Goal: Information Seeking & Learning: Learn about a topic

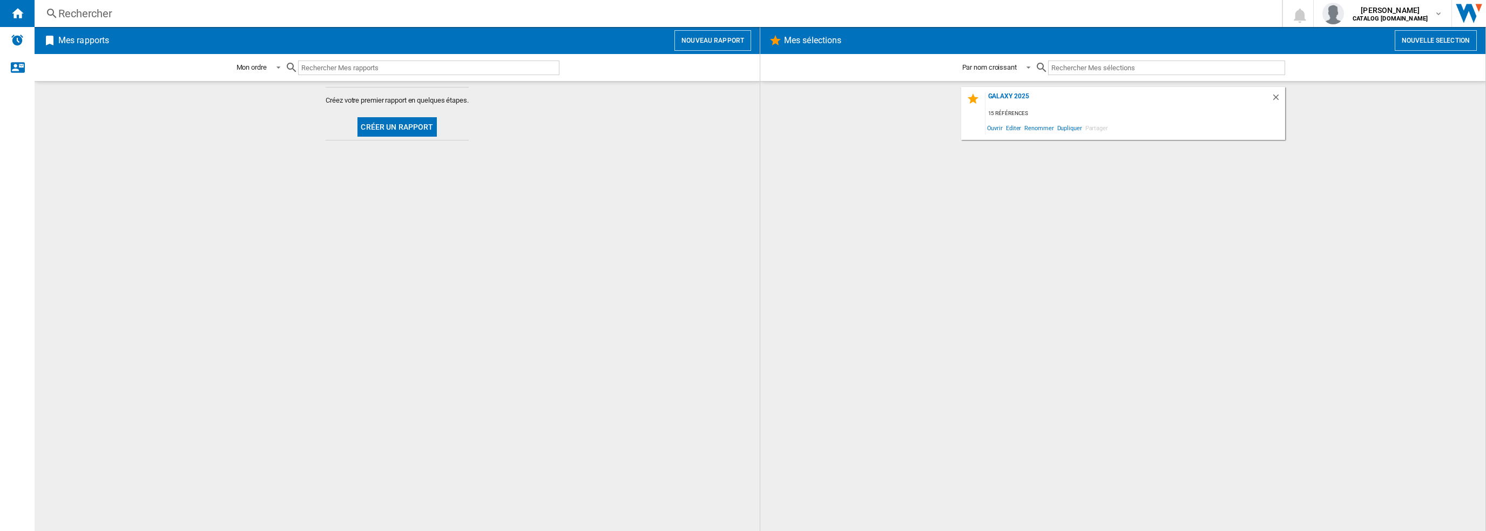
click at [523, 17] on div "Rechercher" at bounding box center [655, 13] width 1195 height 15
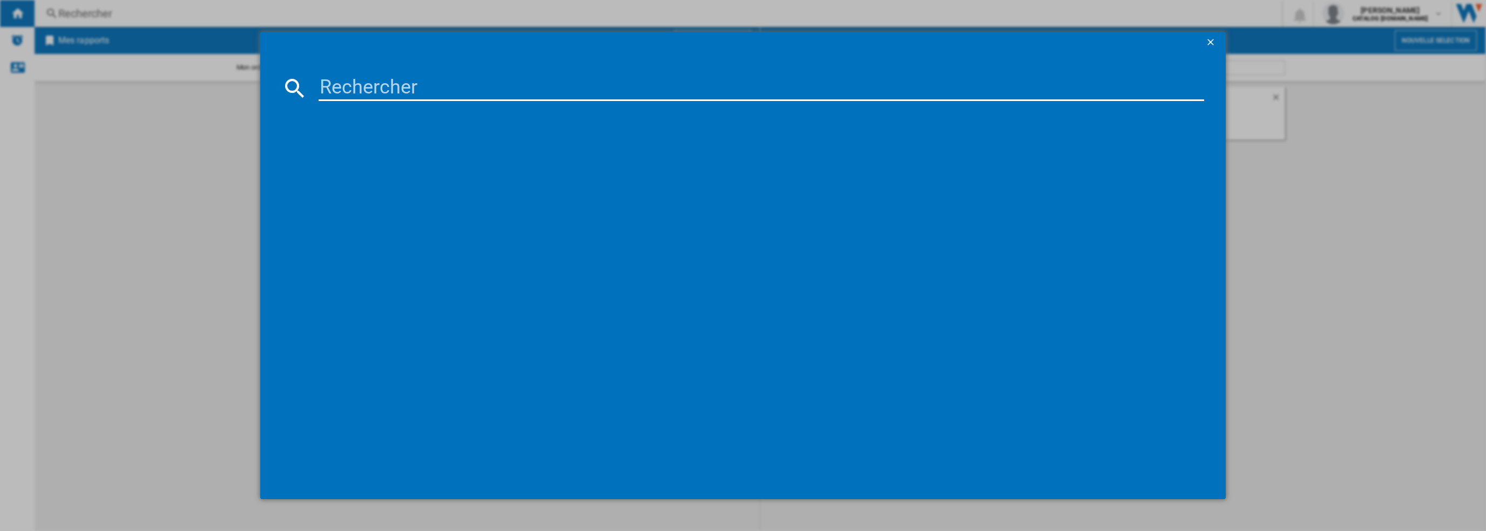
click at [499, 76] on md-dialog-content at bounding box center [743, 275] width 966 height 445
click at [498, 88] on input at bounding box center [762, 88] width 886 height 26
click at [496, 93] on input at bounding box center [762, 88] width 886 height 26
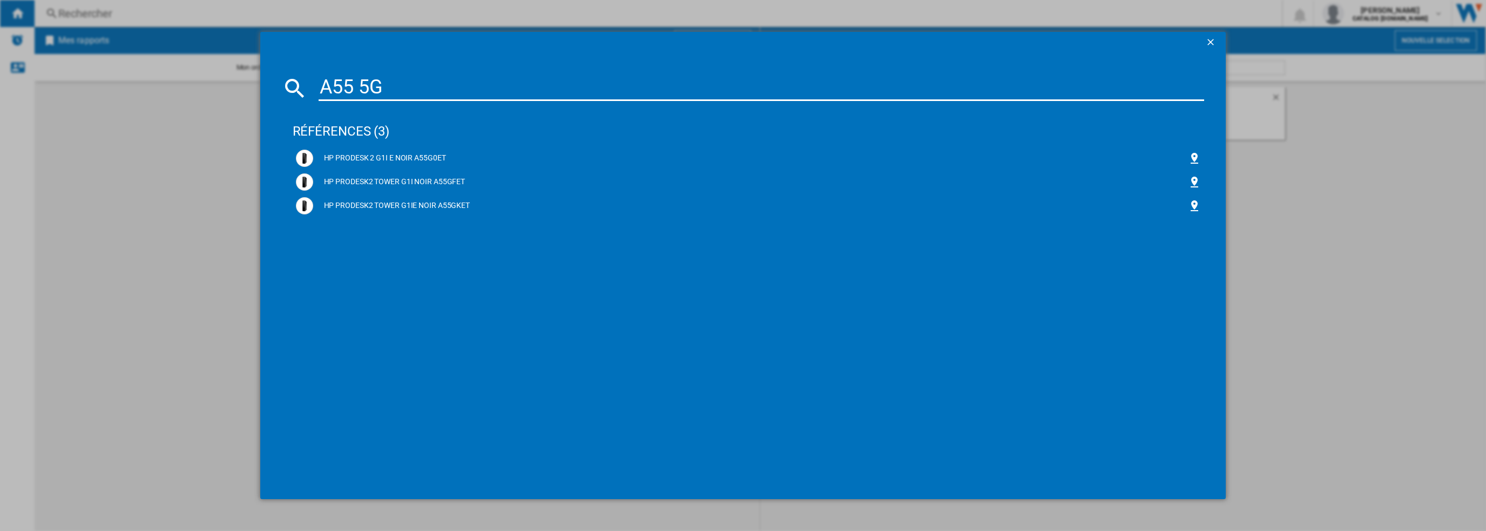
drag, startPoint x: 404, startPoint y: 85, endPoint x: 307, endPoint y: 85, distance: 97.2
click at [307, 85] on div "A55 5G" at bounding box center [743, 88] width 923 height 26
click at [324, 85] on input "A55 5G" at bounding box center [762, 88] width 886 height 26
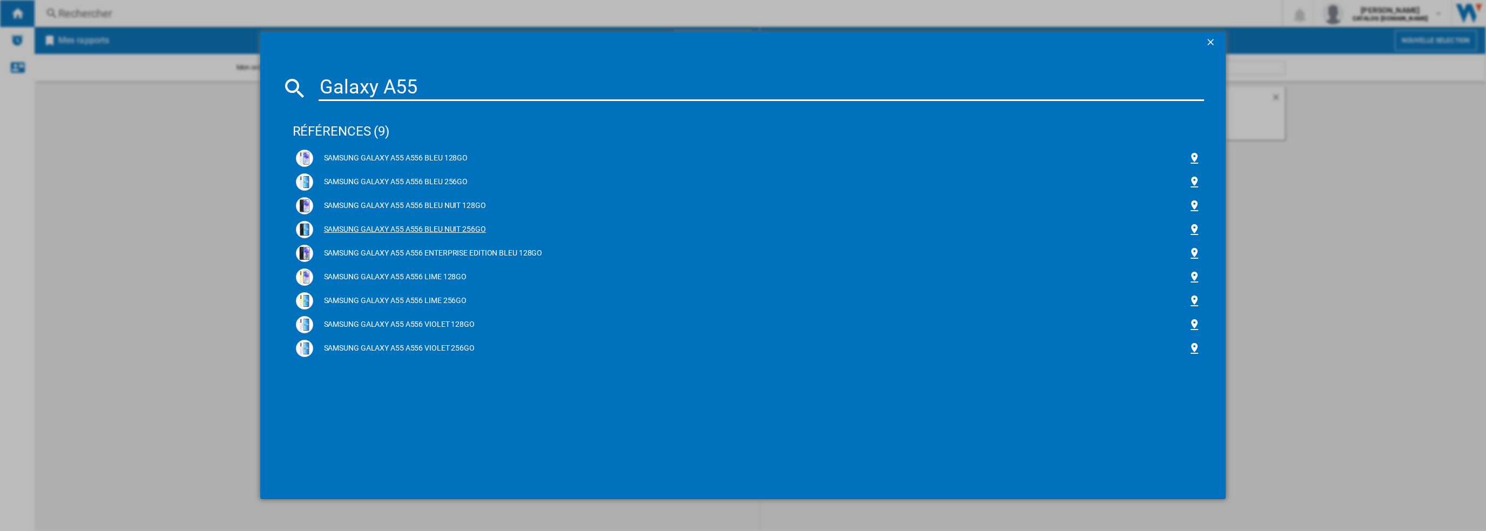
type input "Galaxy A55"
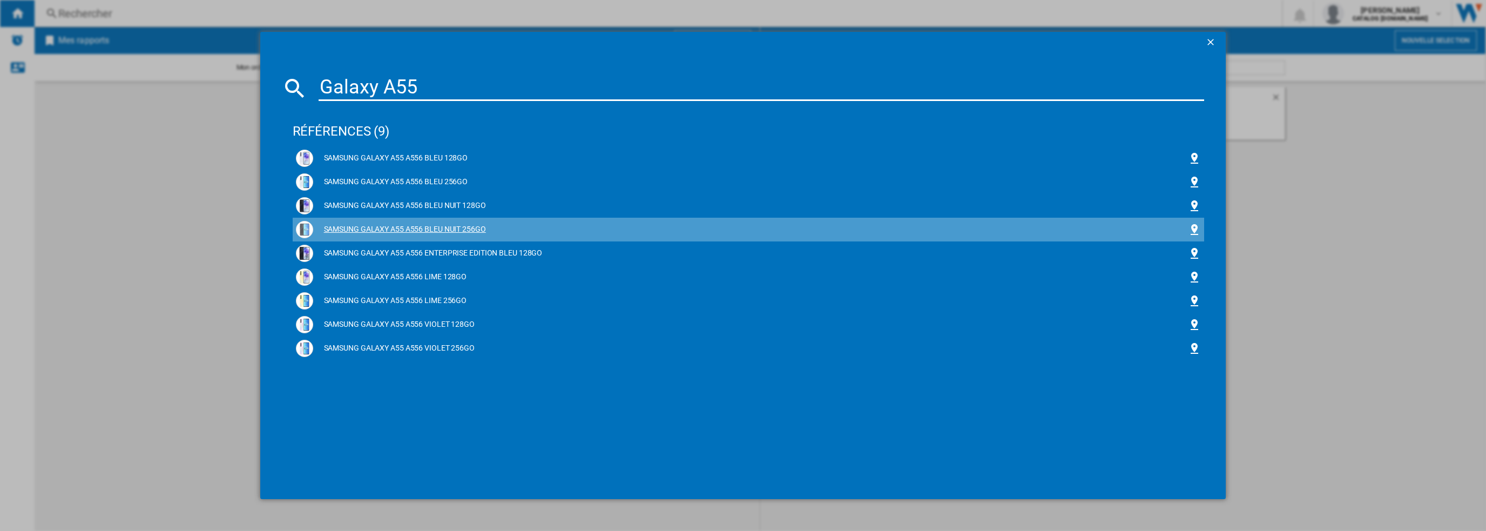
click at [479, 233] on div "SAMSUNG GALAXY A55 A556 BLEU NUIT 256GO" at bounding box center [750, 229] width 875 height 11
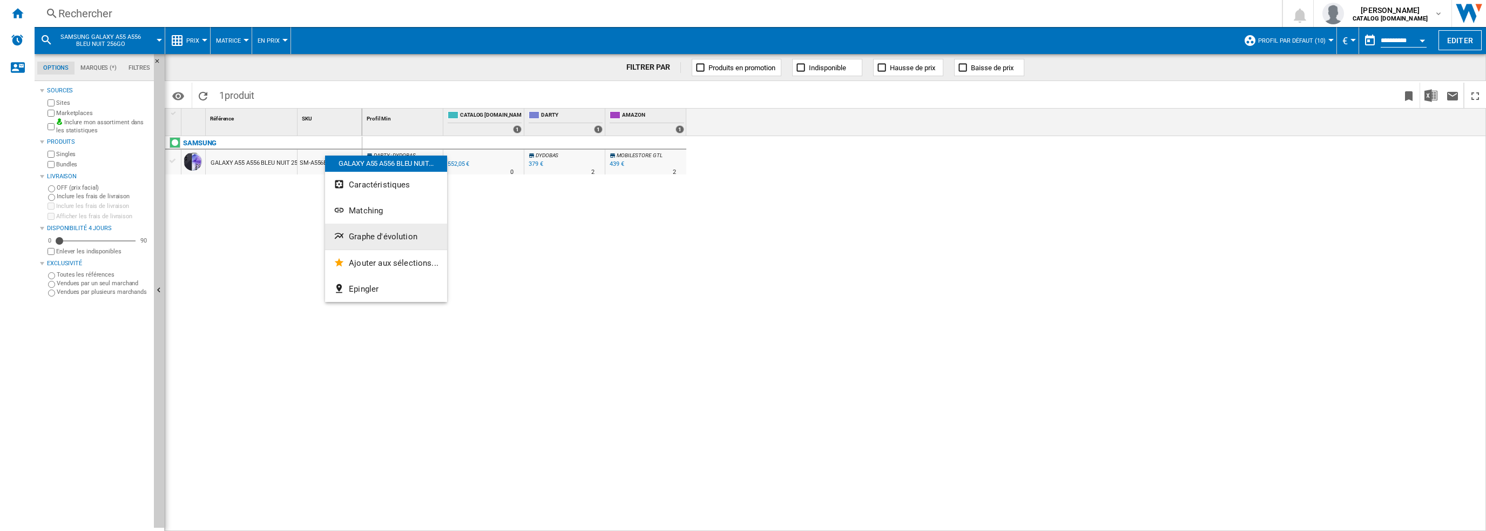
click at [383, 241] on span "Graphe d'évolution" at bounding box center [383, 237] width 69 height 10
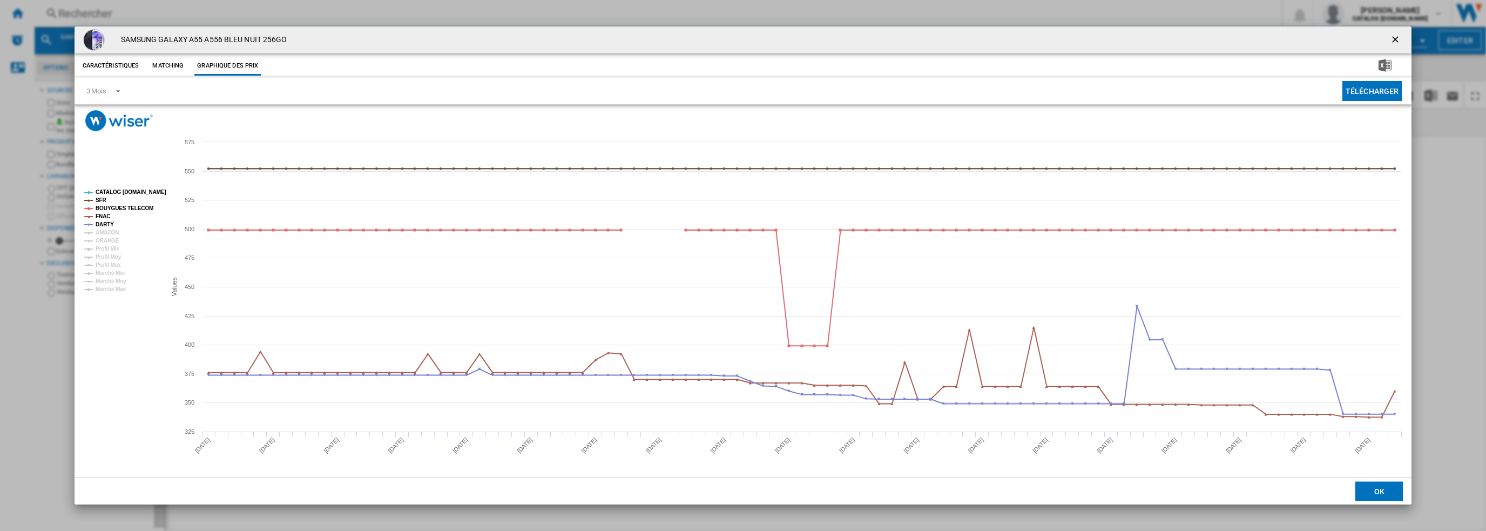
click at [48, 214] on div "SAMSUNG GALAXY A55 A556 BLEU NUIT 256GO Caractéristiques Matching Graphique des…" at bounding box center [743, 265] width 1486 height 531
click at [104, 90] on div "3 Mois" at bounding box center [96, 91] width 20 height 8
click at [123, 116] on md-option "6 Mois" at bounding box center [113, 117] width 73 height 26
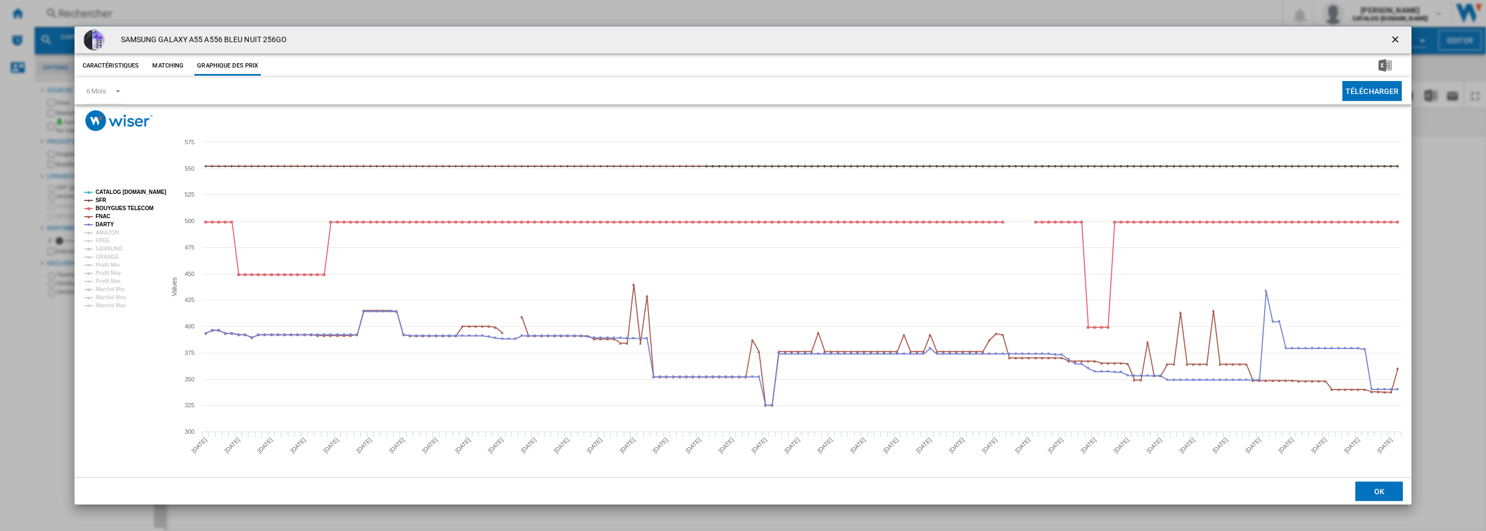
click at [1409, 39] on div "SAMSUNG GALAXY A55 A556 BLEU NUIT 256GO" at bounding box center [743, 39] width 1337 height 27
click at [1407, 44] on button "Product popup" at bounding box center [1397, 40] width 22 height 22
